Goal: Task Accomplishment & Management: Use online tool/utility

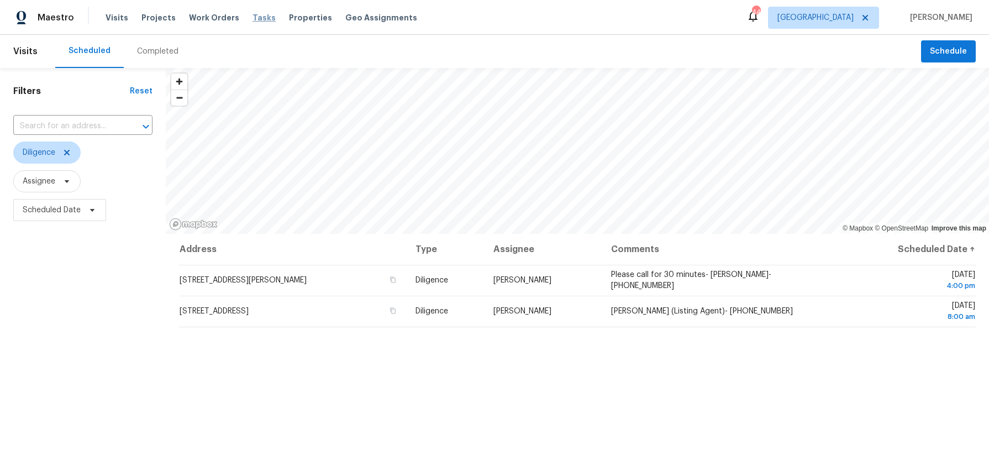
click at [252, 19] on span "Tasks" at bounding box center [263, 18] width 23 height 8
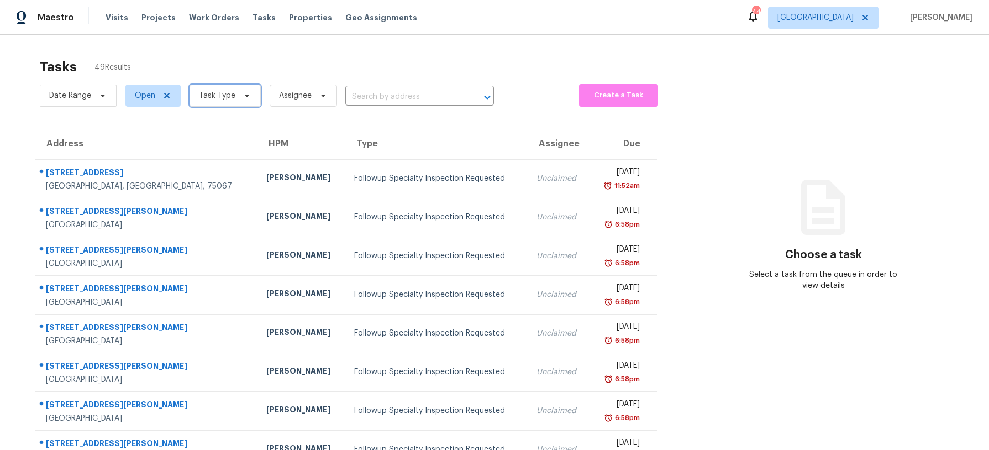
click at [245, 96] on icon at bounding box center [247, 95] width 4 height 3
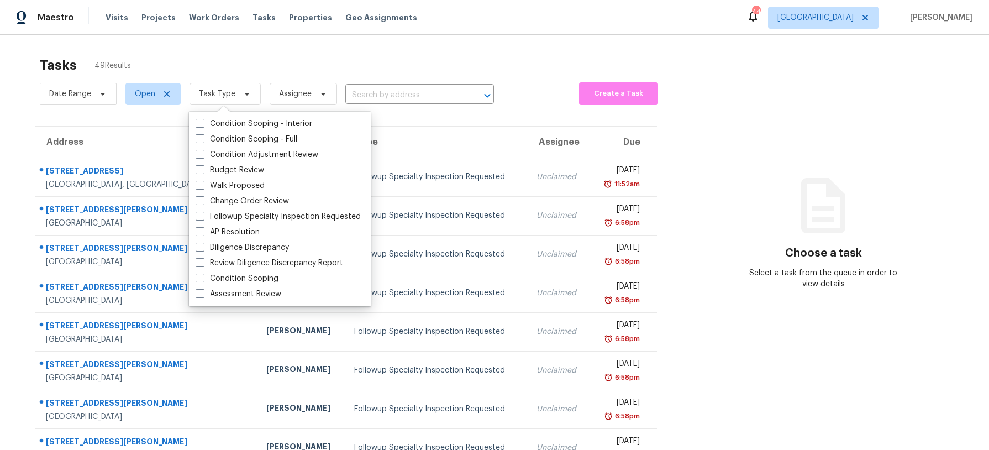
scroll to position [3, 0]
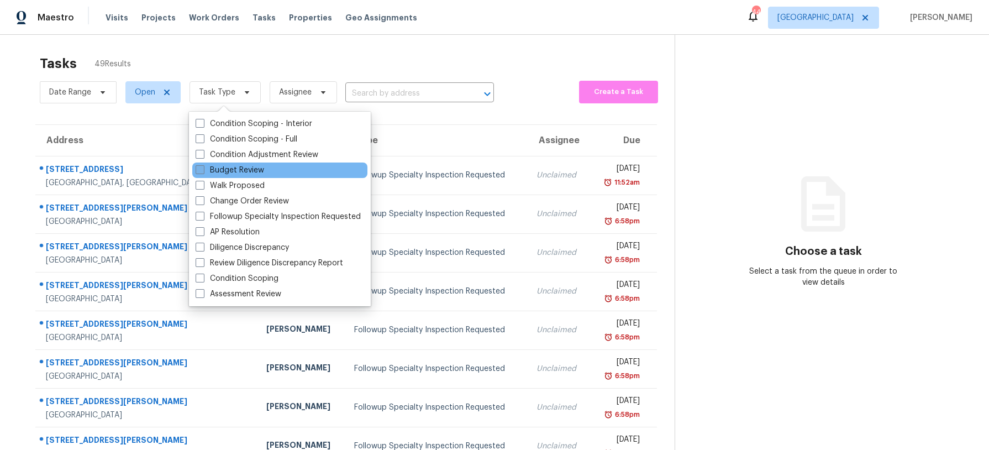
click at [237, 165] on label "Budget Review" at bounding box center [230, 170] width 68 height 11
click at [203, 165] on input "Budget Review" at bounding box center [199, 168] width 7 height 7
checkbox input "true"
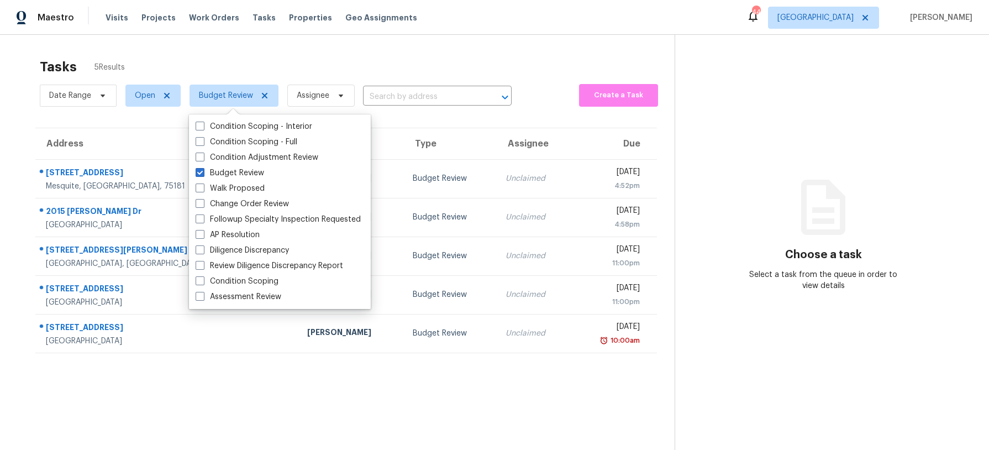
click at [216, 54] on div "Tasks 5 Results" at bounding box center [357, 66] width 635 height 29
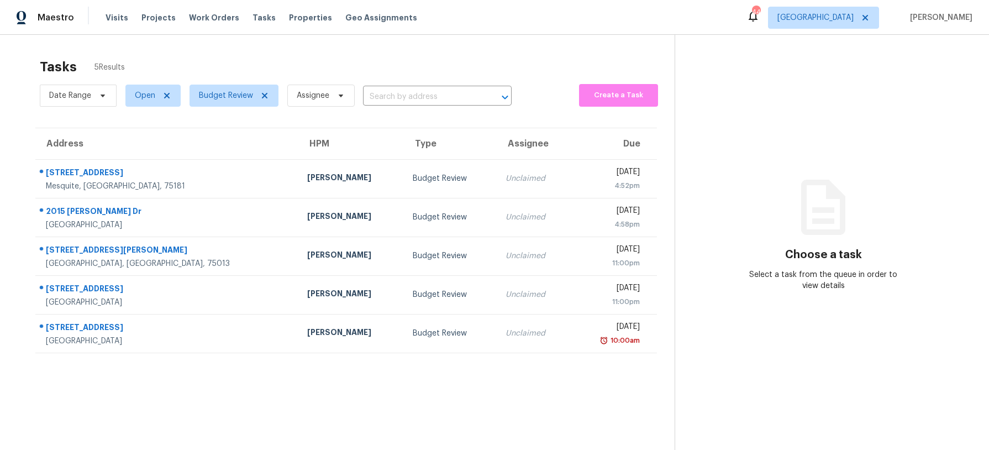
scroll to position [1, 0]
